Goal: Task Accomplishment & Management: Complete application form

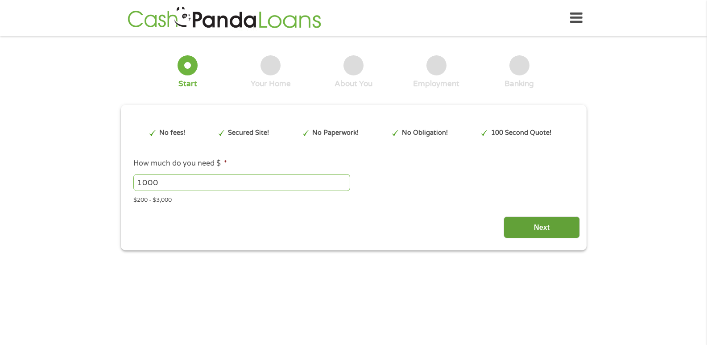
click at [520, 228] on input "Next" at bounding box center [542, 227] width 76 height 22
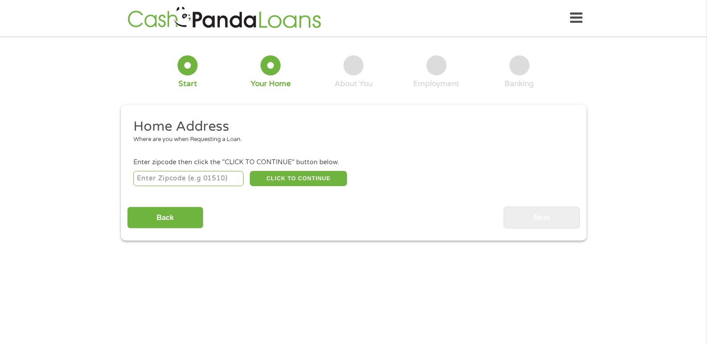
click at [191, 181] on input "number" at bounding box center [188, 178] width 110 height 15
type input "27870"
select select "[US_STATE]"
click at [292, 176] on button "CLICK TO CONTINUE" at bounding box center [298, 178] width 97 height 15
type input "27870"
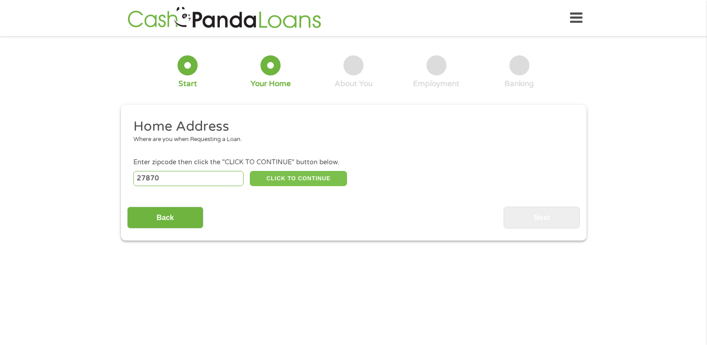
type input "[GEOGRAPHIC_DATA]"
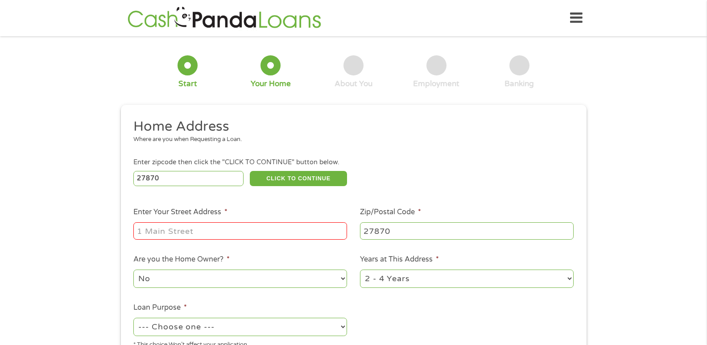
click at [258, 230] on input "Enter Your Street Address *" at bounding box center [240, 230] width 214 height 17
type input "[STREET_ADDRESS][PERSON_NAME]"
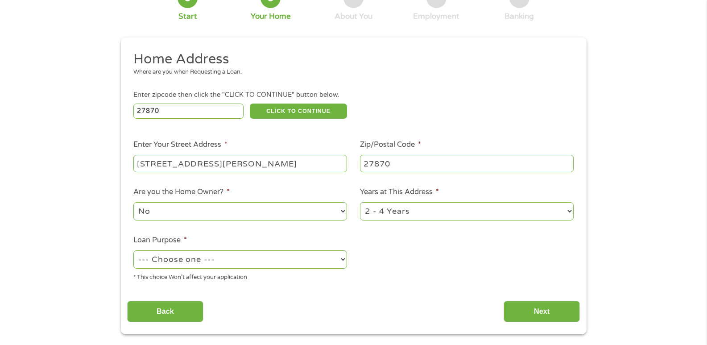
scroll to position [89, 0]
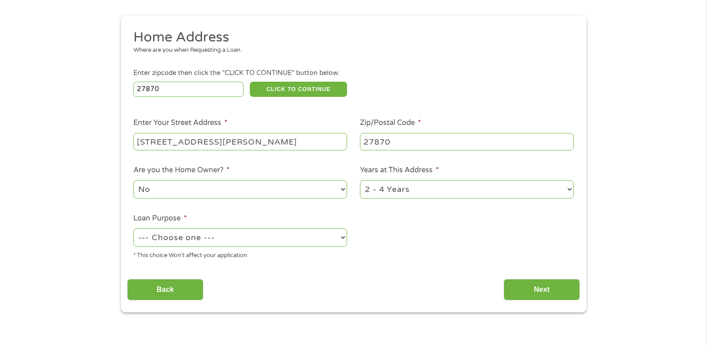
click at [246, 241] on select "--- Choose one --- Pay Bills Debt Consolidation Home Improvement Major Purchase…" at bounding box center [240, 237] width 214 height 18
select select "paybills"
click at [133, 228] on select "--- Choose one --- Pay Bills Debt Consolidation Home Improvement Major Purchase…" at bounding box center [240, 237] width 214 height 18
click at [153, 293] on input "Back" at bounding box center [165, 290] width 76 height 22
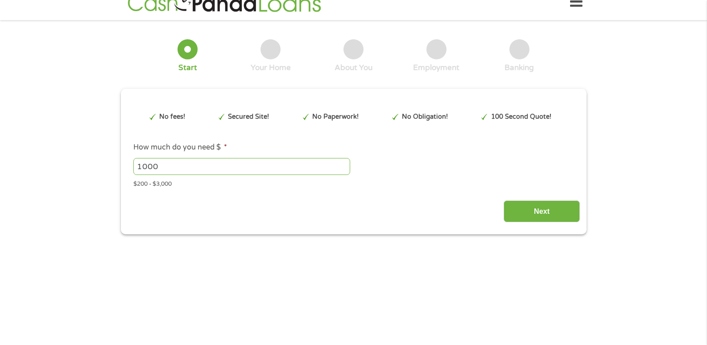
scroll to position [0, 0]
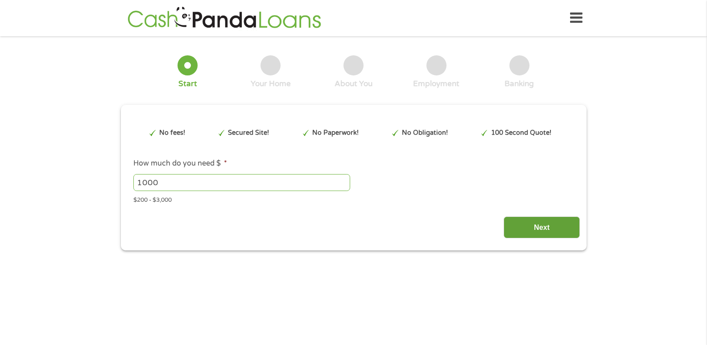
click at [542, 222] on input "Next" at bounding box center [542, 227] width 76 height 22
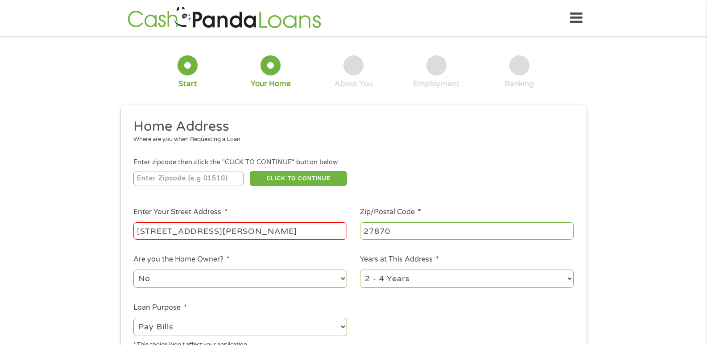
scroll to position [4, 4]
click at [223, 179] on input "number" at bounding box center [188, 178] width 110 height 15
type input "27870"
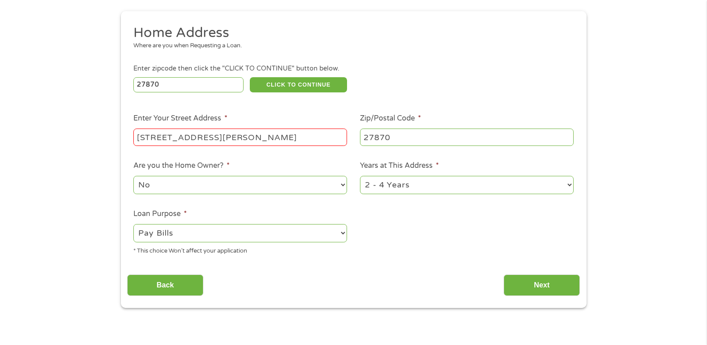
scroll to position [134, 0]
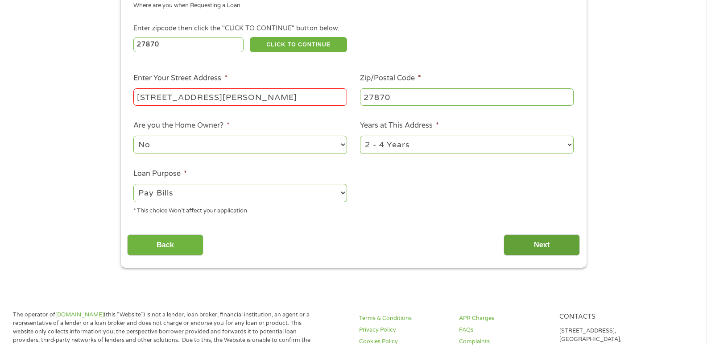
click at [540, 238] on input "Next" at bounding box center [542, 245] width 76 height 22
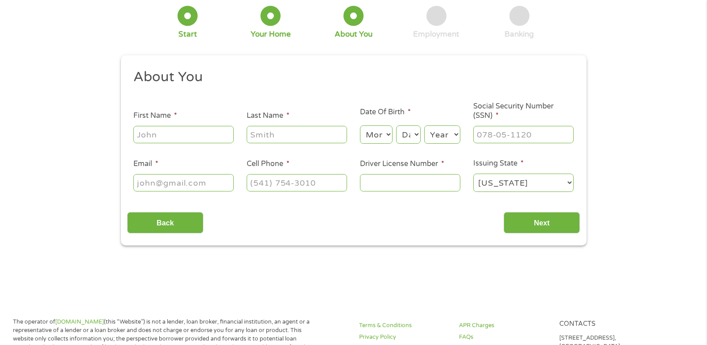
scroll to position [0, 0]
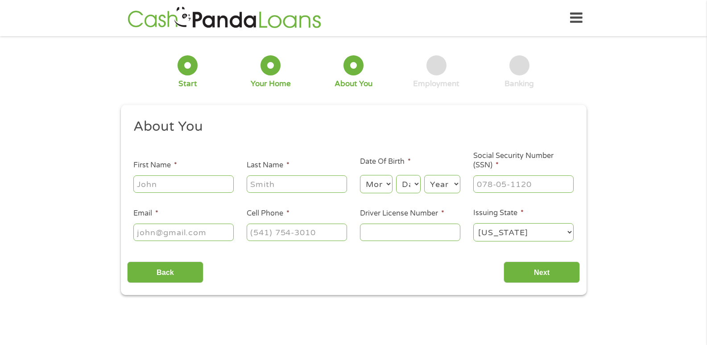
click at [185, 189] on input "First Name *" at bounding box center [183, 183] width 100 height 17
type input "[PERSON_NAME]"
type input "[PHONE_NUMBER]"
click at [381, 188] on select "Month 1 2 3 4 5 6 7 8 9 10 11 12" at bounding box center [376, 184] width 33 height 18
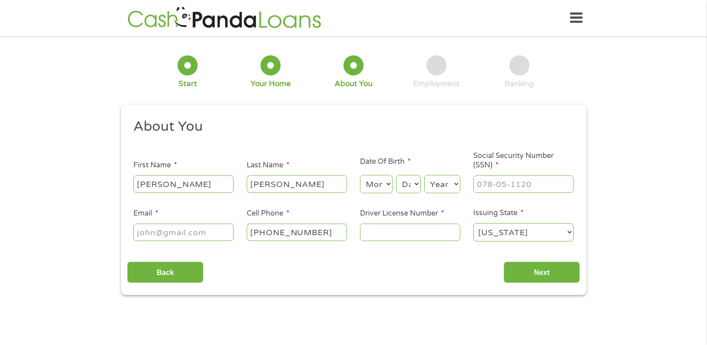
select select "2"
click at [360, 175] on select "Month 1 2 3 4 5 6 7 8 9 10 11 12" at bounding box center [376, 184] width 33 height 18
click at [412, 187] on select "Day 1 2 3 4 5 6 7 8 9 10 11 12 13 14 15 16 17 18 19 20 21 22 23 24 25 26 27 28 …" at bounding box center [408, 184] width 24 height 18
select select "2"
click at [396, 175] on select "Day 1 2 3 4 5 6 7 8 9 10 11 12 13 14 15 16 17 18 19 20 21 22 23 24 25 26 27 28 …" at bounding box center [408, 184] width 24 height 18
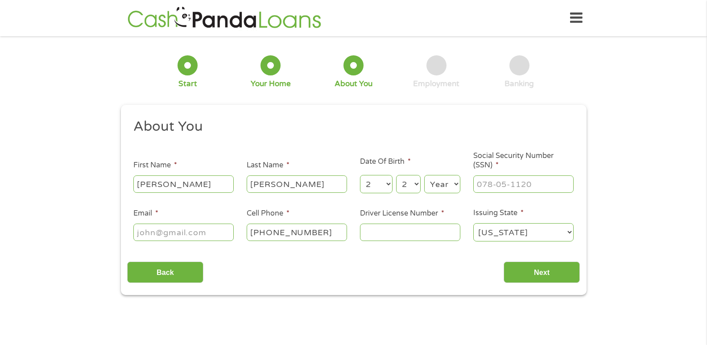
click at [442, 187] on select "Year [DATE] 2006 2005 2004 2003 2002 2001 2000 1999 1998 1997 1996 1995 1994 19…" at bounding box center [442, 184] width 36 height 18
